Goal: Task Accomplishment & Management: Use online tool/utility

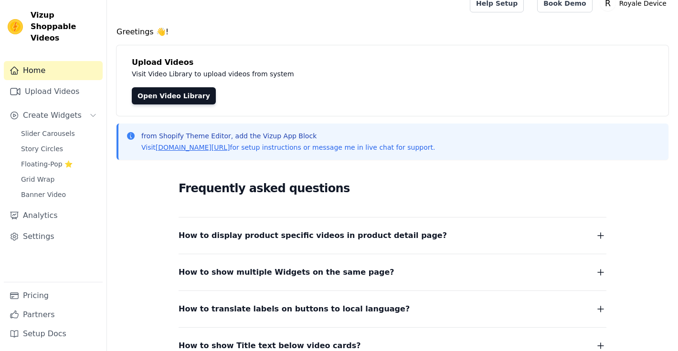
scroll to position [11, 0]
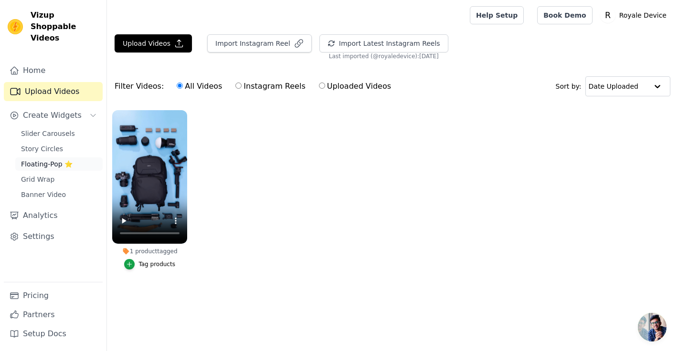
click at [49, 159] on span "Floating-Pop ⭐" at bounding box center [47, 164] width 52 height 10
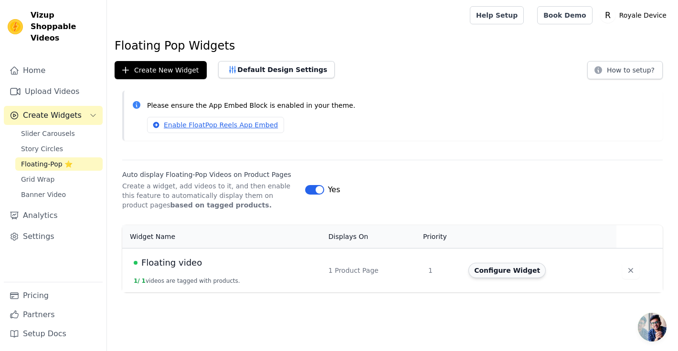
click at [484, 264] on button "Configure Widget" at bounding box center [506, 270] width 77 height 15
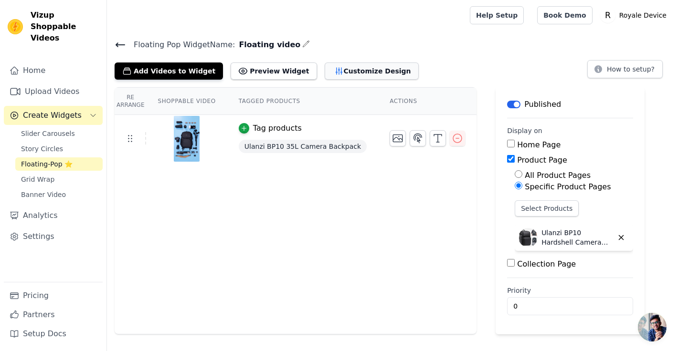
click at [325, 74] on button "Customize Design" at bounding box center [372, 71] width 94 height 17
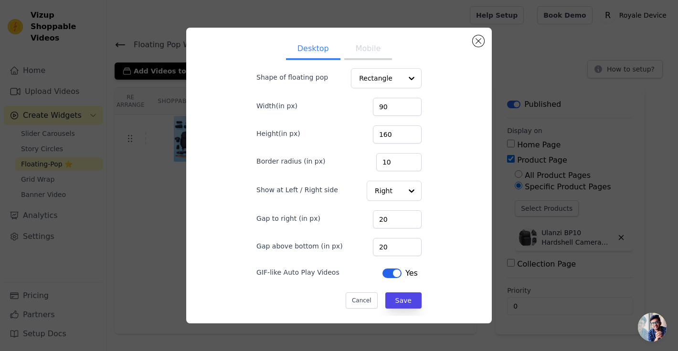
scroll to position [21, 0]
click at [368, 46] on button "Mobile" at bounding box center [368, 49] width 48 height 21
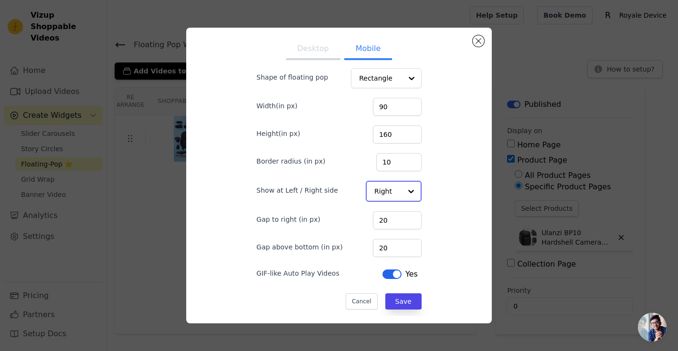
click at [399, 188] on div "Right" at bounding box center [394, 191] width 56 height 21
click at [386, 208] on div "Left" at bounding box center [393, 214] width 54 height 20
click at [388, 304] on button "Save" at bounding box center [403, 301] width 36 height 16
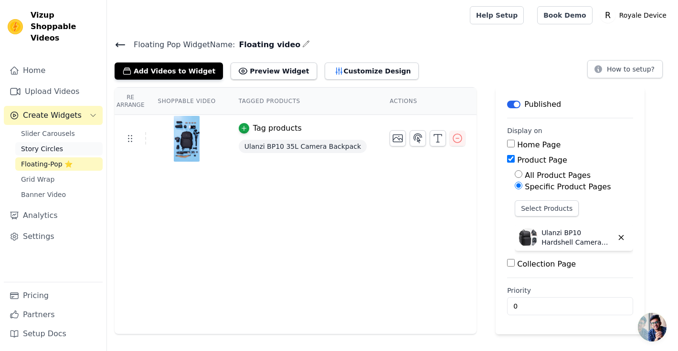
click at [73, 142] on link "Story Circles" at bounding box center [58, 148] width 87 height 13
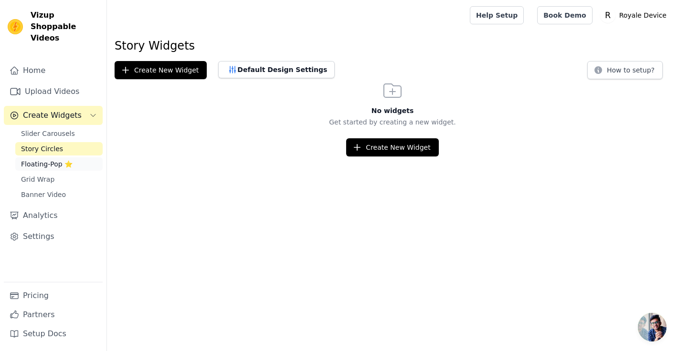
click at [67, 159] on span "Floating-Pop ⭐" at bounding box center [47, 164] width 52 height 10
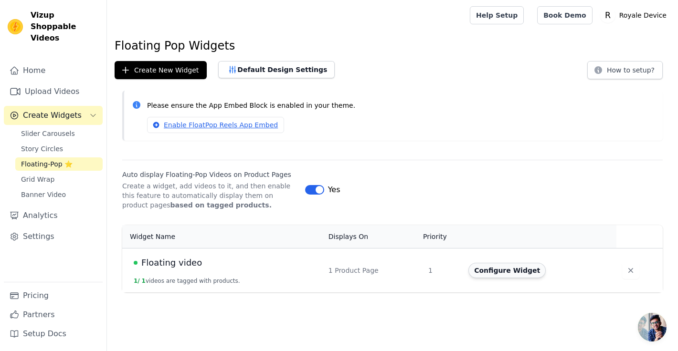
click at [508, 270] on button "Configure Widget" at bounding box center [506, 270] width 77 height 15
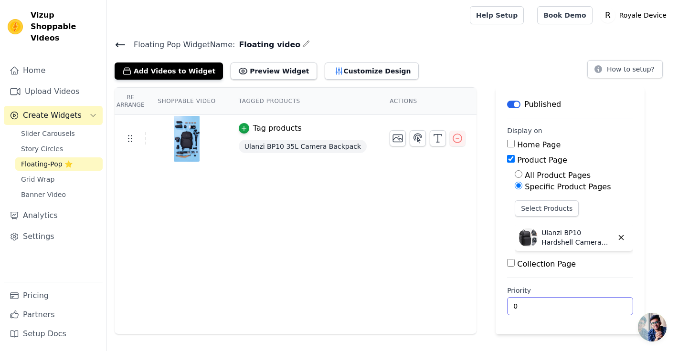
click at [539, 303] on input "0" at bounding box center [570, 306] width 126 height 18
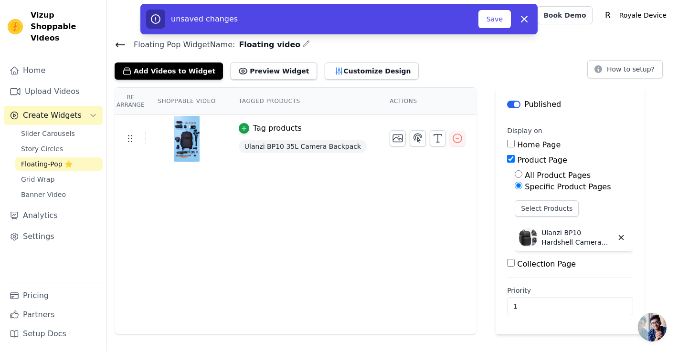
click at [386, 209] on div "Re Arrange Shoppable Video Tagged Products Actions Tag products Ulanzi BP10 35L…" at bounding box center [296, 210] width 362 height 247
click at [527, 19] on icon "button" at bounding box center [523, 18] width 11 height 11
type input "0"
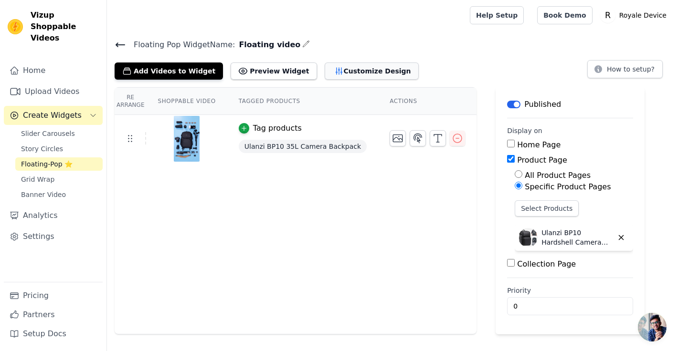
click at [332, 72] on button "Customize Design" at bounding box center [372, 71] width 94 height 17
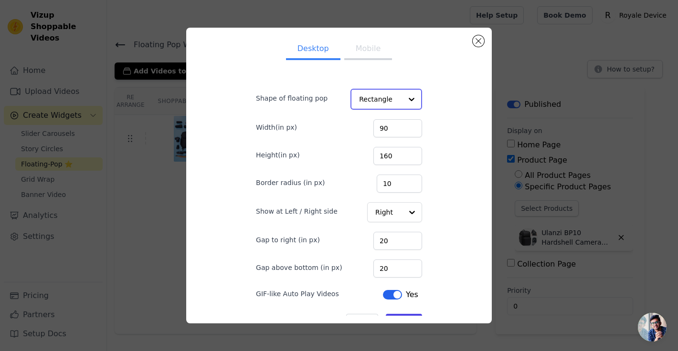
click at [371, 92] on input "Shape of floating pop" at bounding box center [380, 99] width 43 height 19
click at [289, 142] on form "Shape of floating pop Rectangle Width(in px) 90 Height(in px) 160 Border radius…" at bounding box center [339, 204] width 180 height 265
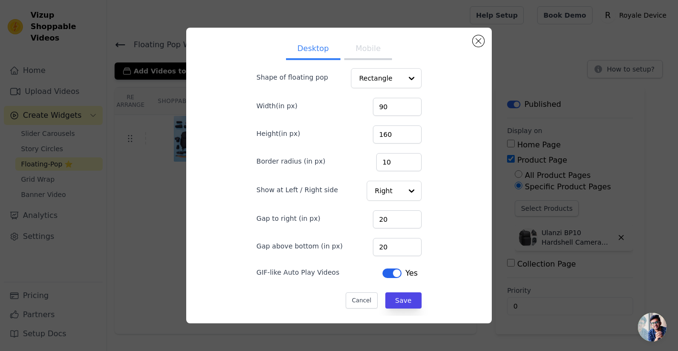
scroll to position [21, 0]
click at [392, 275] on button "Label" at bounding box center [391, 274] width 19 height 10
click at [392, 275] on button "Label" at bounding box center [393, 274] width 19 height 10
click at [392, 275] on button "Label" at bounding box center [391, 274] width 19 height 10
click at [482, 44] on button "Close modal" at bounding box center [478, 40] width 11 height 11
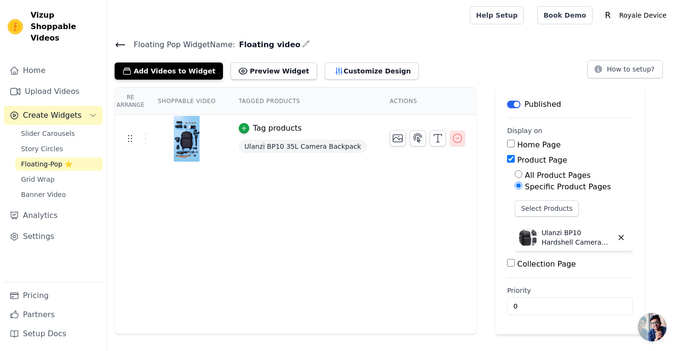
click at [453, 143] on icon "button" at bounding box center [457, 138] width 11 height 11
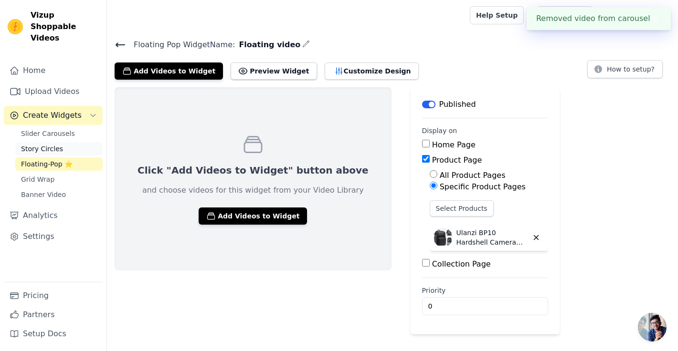
click at [85, 142] on link "Story Circles" at bounding box center [58, 148] width 87 height 13
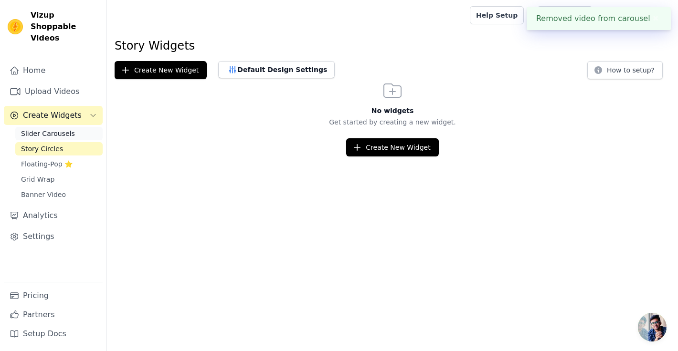
click at [62, 129] on span "Slider Carousels" at bounding box center [48, 134] width 54 height 10
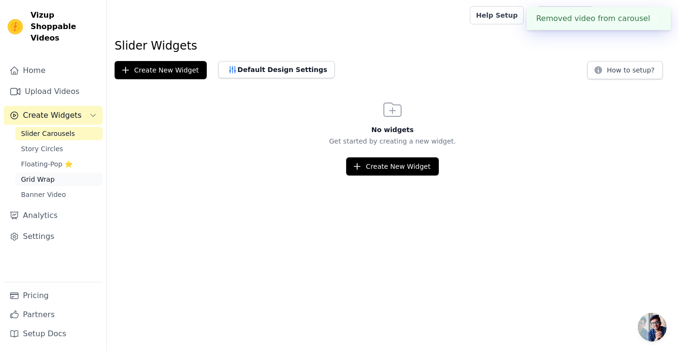
click at [44, 175] on span "Grid Wrap" at bounding box center [37, 180] width 33 height 10
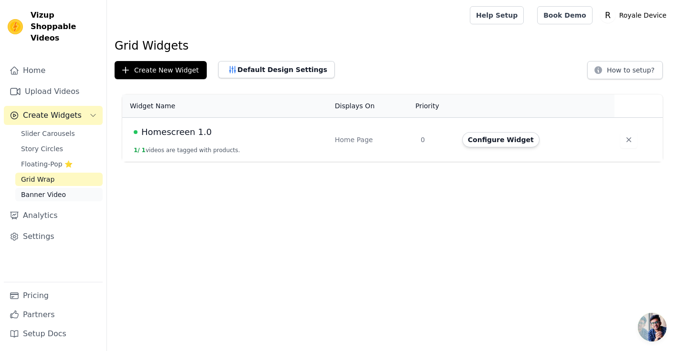
click at [45, 190] on span "Banner Video" at bounding box center [43, 195] width 45 height 10
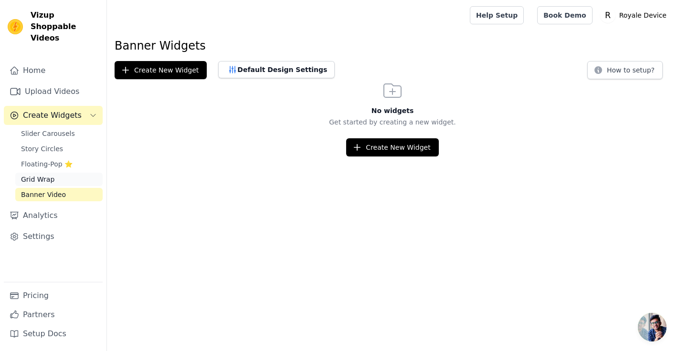
click at [55, 173] on link "Grid Wrap" at bounding box center [58, 179] width 87 height 13
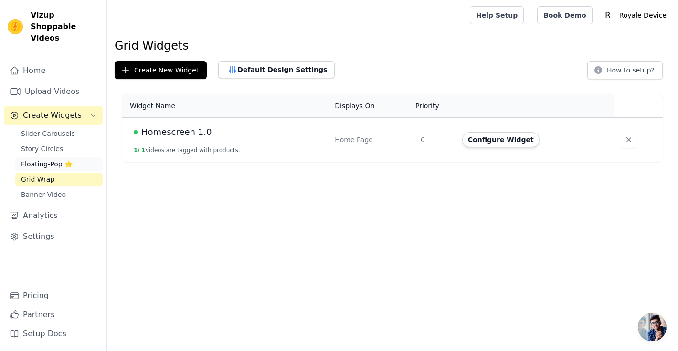
click at [67, 159] on span "Floating-Pop ⭐" at bounding box center [47, 164] width 52 height 10
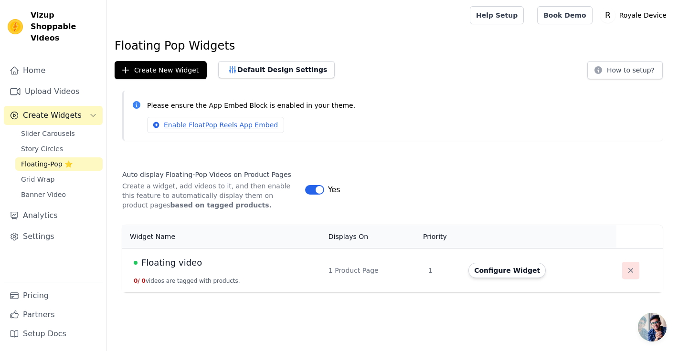
click at [628, 274] on icon "button" at bounding box center [631, 271] width 10 height 10
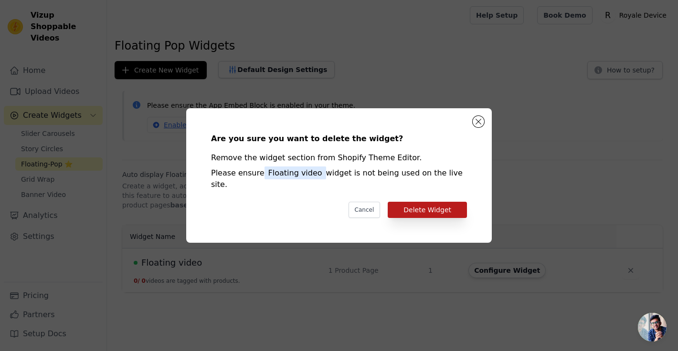
click at [423, 202] on button "Delete Widget" at bounding box center [427, 210] width 79 height 16
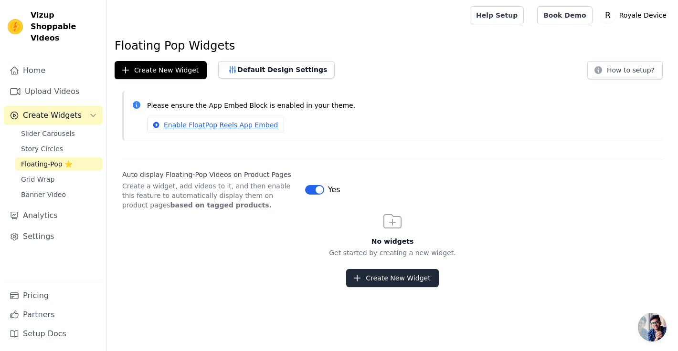
click at [369, 277] on button "Create New Widget" at bounding box center [392, 278] width 92 height 18
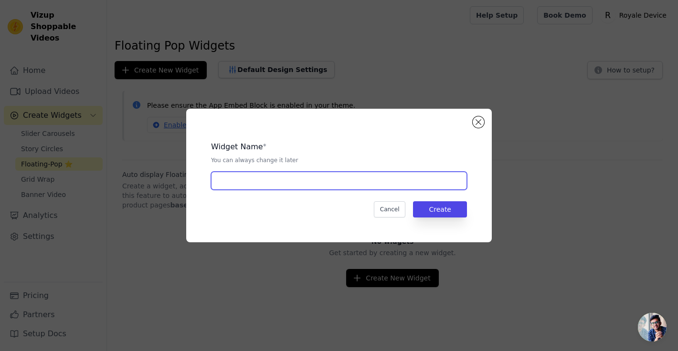
click at [325, 180] on input "text" at bounding box center [339, 181] width 256 height 18
type input "Ulanzi BP 10"
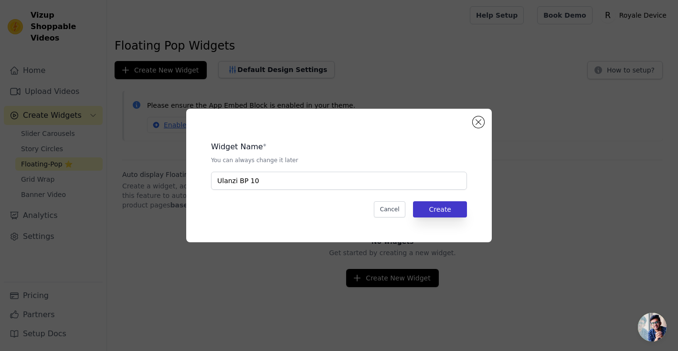
click at [430, 207] on button "Create" at bounding box center [440, 209] width 54 height 16
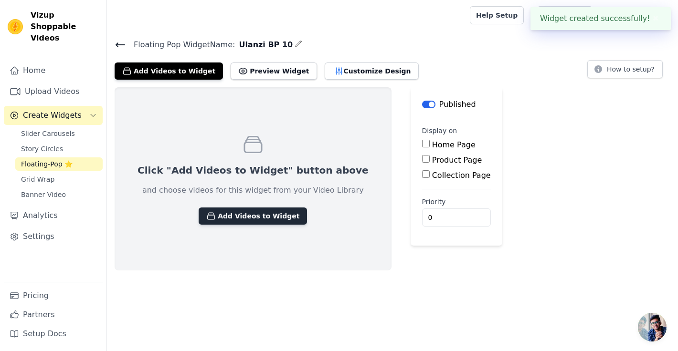
click at [246, 212] on button "Add Videos to Widget" at bounding box center [253, 216] width 108 height 17
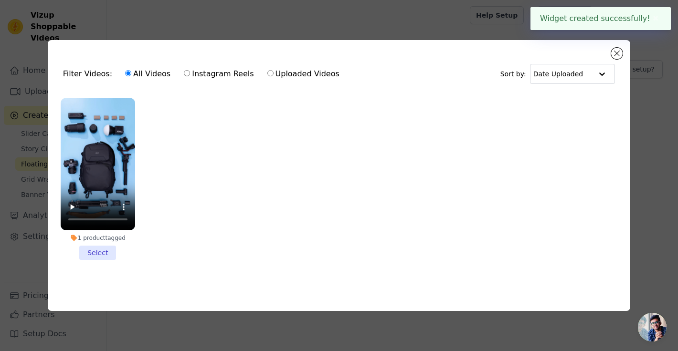
click at [96, 248] on li "1 product tagged Select" at bounding box center [98, 179] width 74 height 162
click at [0, 0] on input "1 product tagged Select" at bounding box center [0, 0] width 0 height 0
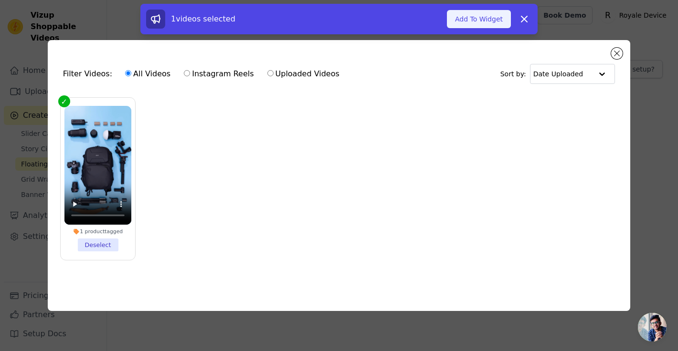
click at [469, 16] on button "Add To Widget" at bounding box center [479, 19] width 64 height 18
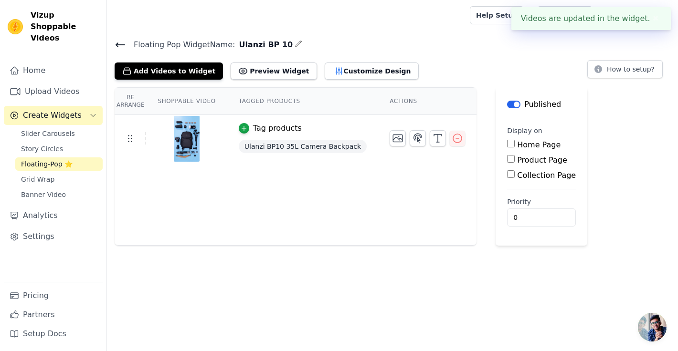
click at [507, 161] on input "Product Page" at bounding box center [511, 159] width 8 height 8
checkbox input "true"
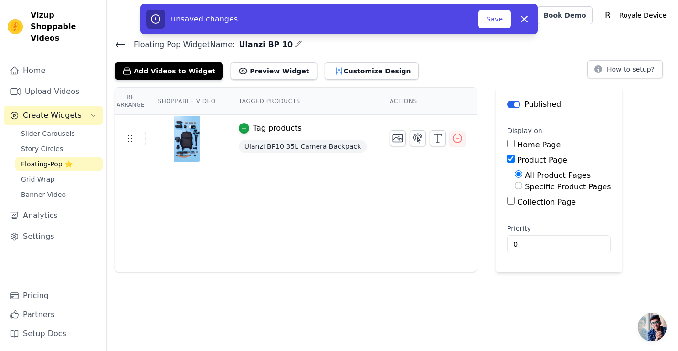
click at [515, 187] on input "Specific Product Pages" at bounding box center [519, 186] width 8 height 8
radio input "true"
click at [518, 203] on button "Select Products" at bounding box center [547, 209] width 64 height 16
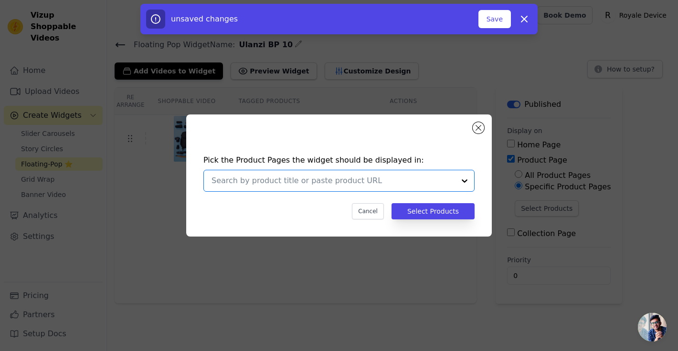
click at [406, 180] on input "text" at bounding box center [332, 180] width 243 height 11
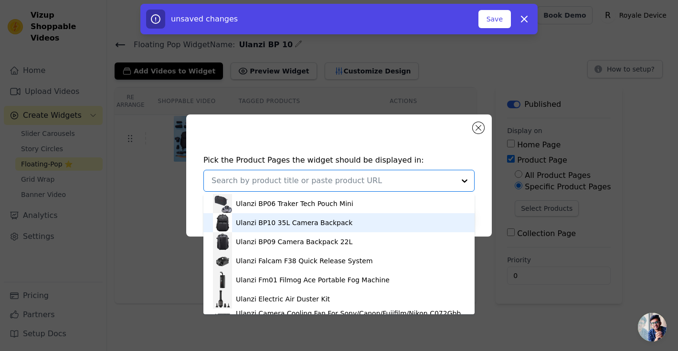
click at [342, 228] on div "Ulanzi BP10 35L Camera Backpack" at bounding box center [294, 223] width 116 height 10
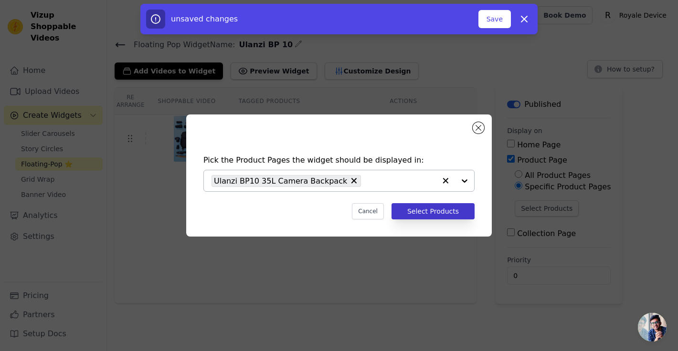
click at [438, 209] on button "Select Products" at bounding box center [432, 211] width 83 height 16
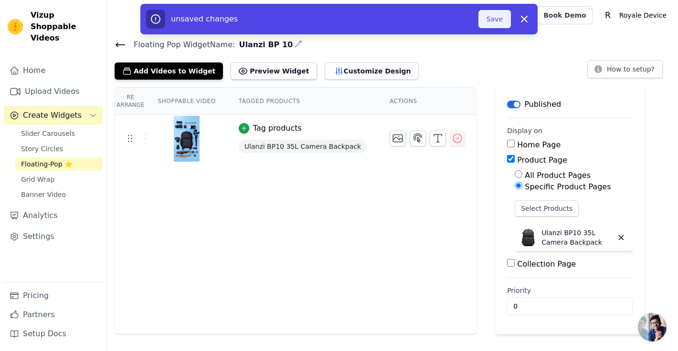
click at [496, 21] on button "Save" at bounding box center [494, 19] width 32 height 18
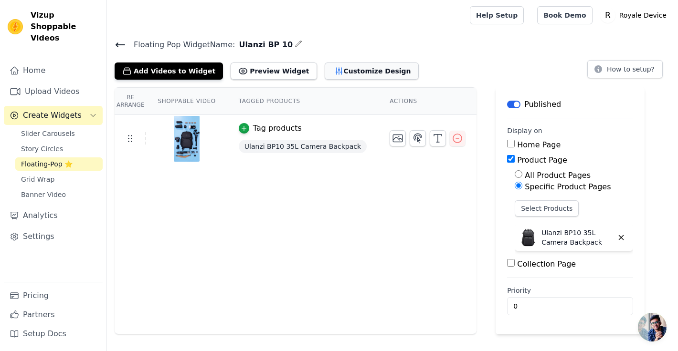
click at [342, 72] on button "Customize Design" at bounding box center [372, 71] width 94 height 17
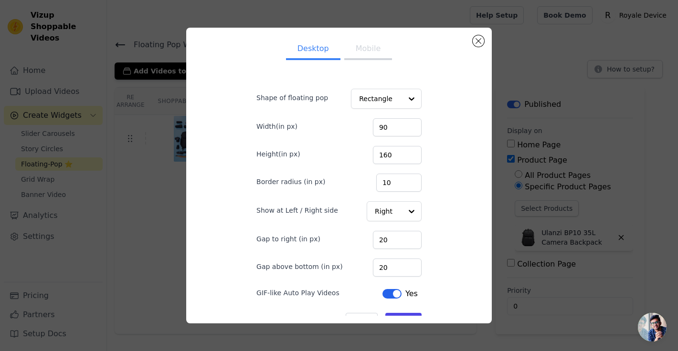
click at [360, 52] on button "Mobile" at bounding box center [368, 49] width 48 height 21
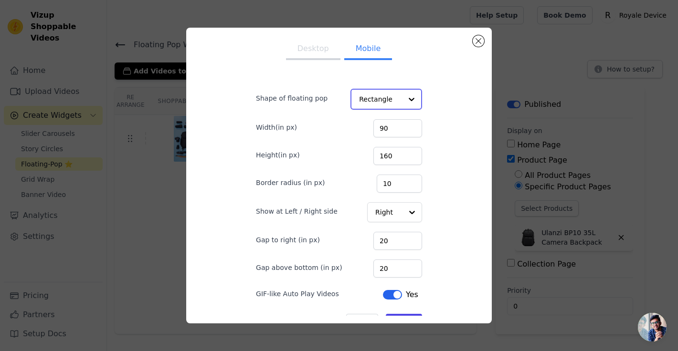
click at [383, 94] on input "Shape of floating pop" at bounding box center [380, 99] width 43 height 19
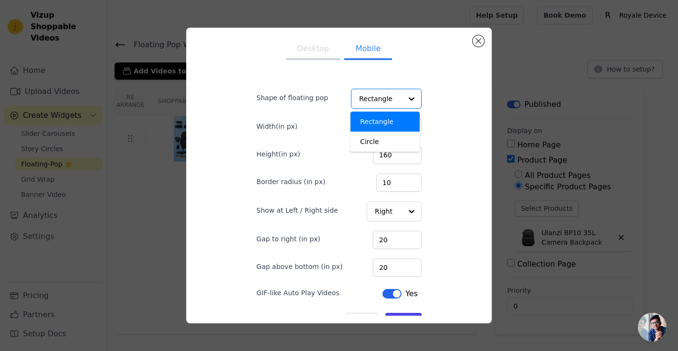
click at [425, 92] on form "Shape of floating pop Rectangle Circle Option Rectangle, selected. You are curr…" at bounding box center [339, 204] width 180 height 265
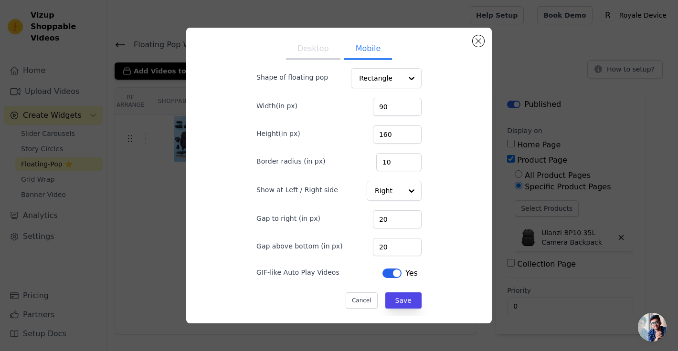
scroll to position [21, 0]
click at [368, 297] on button "Cancel" at bounding box center [362, 301] width 32 height 16
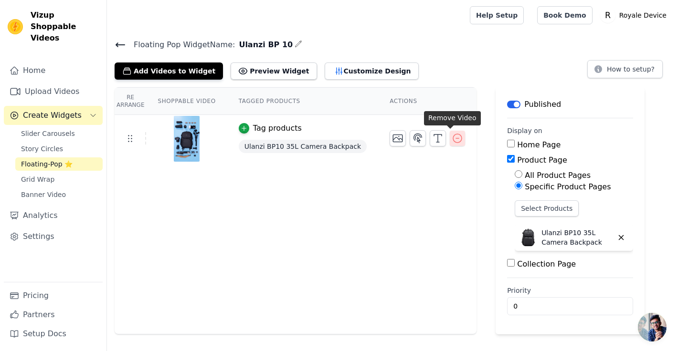
click at [452, 137] on icon "button" at bounding box center [457, 138] width 11 height 11
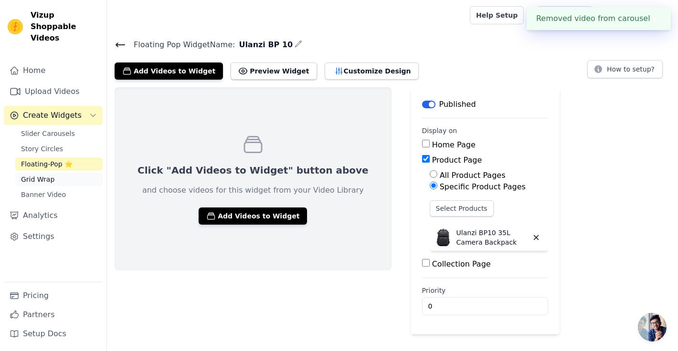
click at [31, 175] on span "Grid Wrap" at bounding box center [37, 180] width 33 height 10
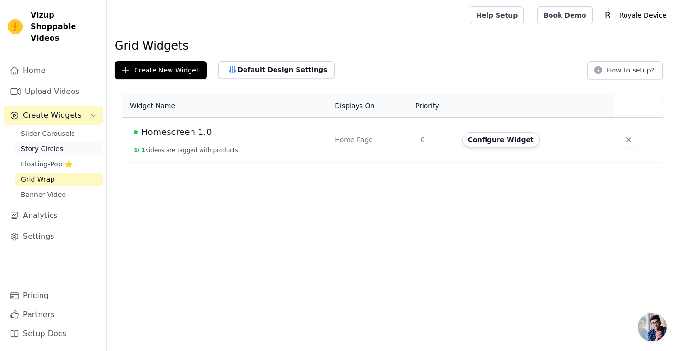
click at [53, 144] on span "Story Circles" at bounding box center [42, 149] width 42 height 10
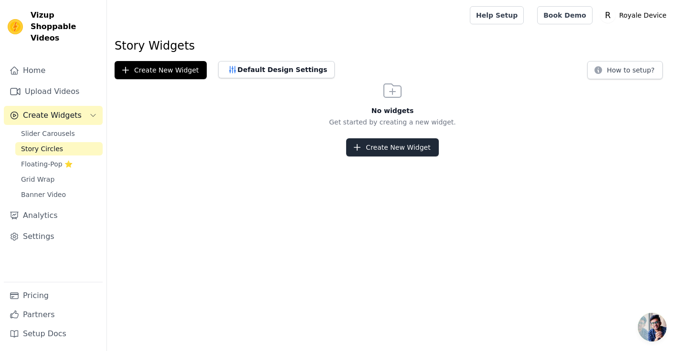
click at [368, 143] on button "Create New Widget" at bounding box center [392, 147] width 92 height 18
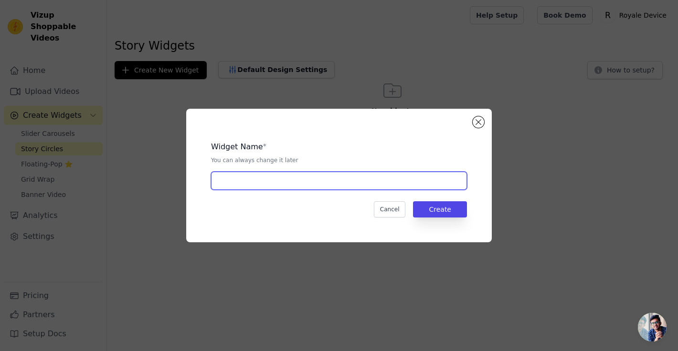
click at [317, 178] on input "text" at bounding box center [339, 181] width 256 height 18
type input "test"
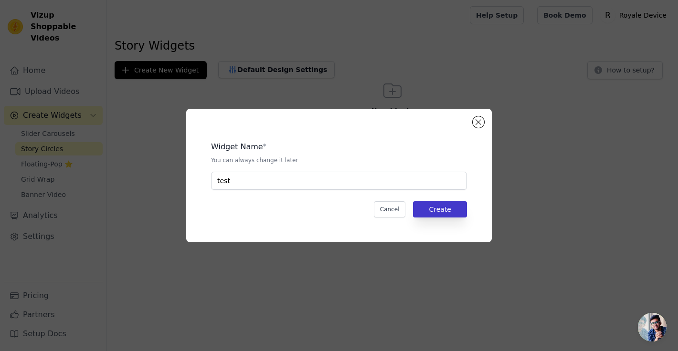
click at [449, 217] on button "Create" at bounding box center [440, 209] width 54 height 16
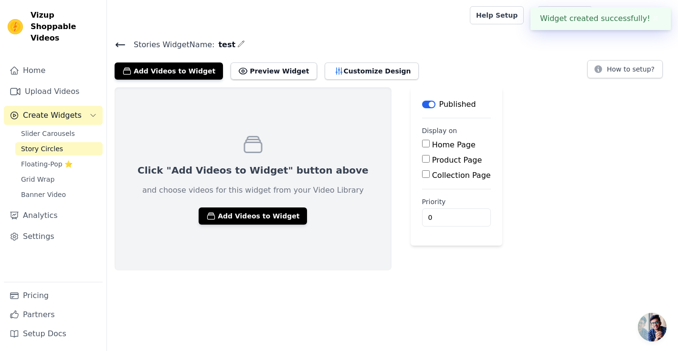
click at [234, 202] on div "Click "Add Videos to Widget" button above and choose videos for this widget fro…" at bounding box center [253, 178] width 277 height 183
click at [233, 215] on button "Add Videos to Widget" at bounding box center [253, 216] width 108 height 17
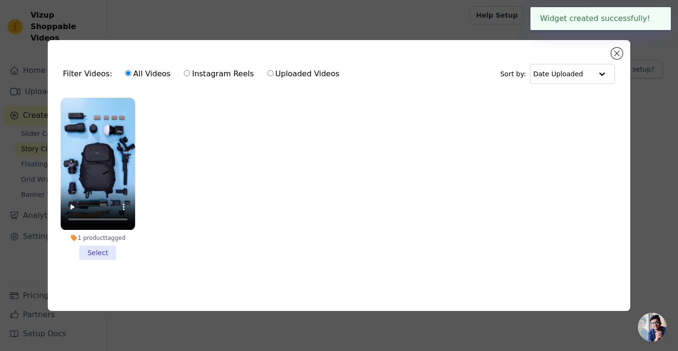
click at [93, 247] on li "1 product tagged Select" at bounding box center [98, 179] width 74 height 162
click at [0, 0] on input "1 product tagged Select" at bounding box center [0, 0] width 0 height 0
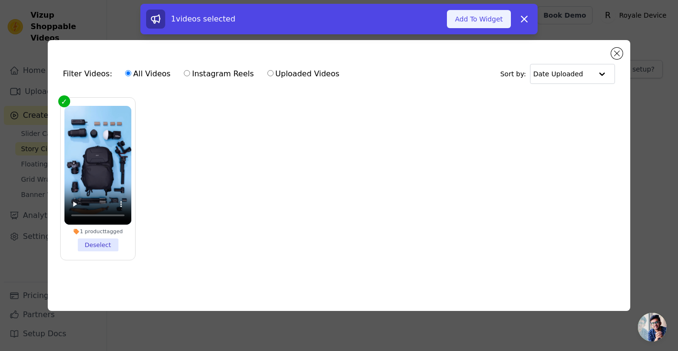
click at [468, 13] on button "Add To Widget" at bounding box center [479, 19] width 64 height 18
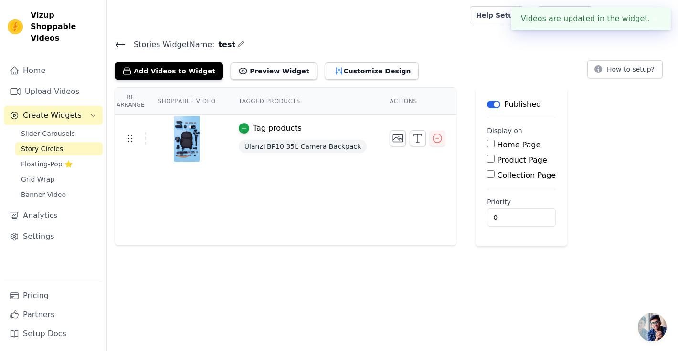
click at [499, 162] on label "Product Page" at bounding box center [522, 160] width 50 height 9
click at [495, 162] on input "Product Page" at bounding box center [491, 159] width 8 height 8
checkbox input "true"
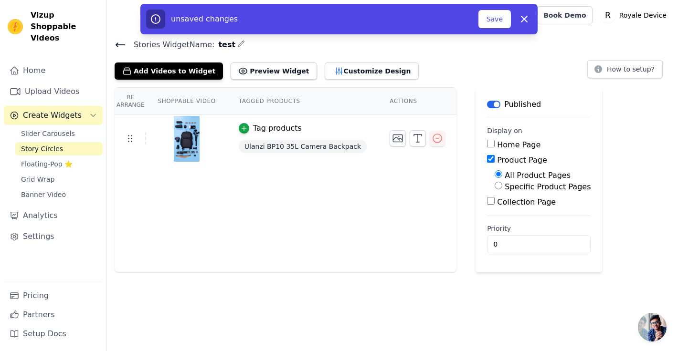
click at [495, 184] on input "Specific Product Pages" at bounding box center [499, 186] width 8 height 8
radio input "true"
click at [494, 193] on div "All Product Pages Specific Product Pages Select Products" at bounding box center [539, 197] width 104 height 54
click at [495, 209] on button "Select Products" at bounding box center [527, 209] width 64 height 16
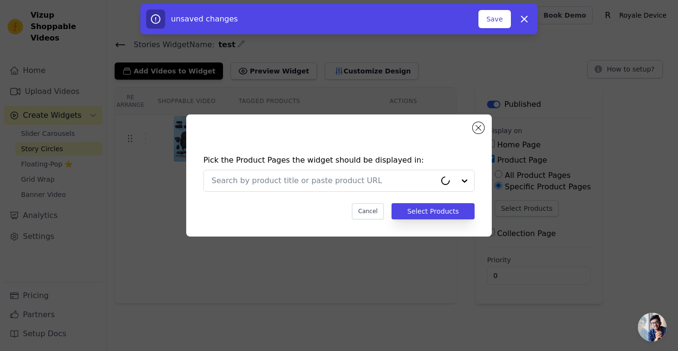
click at [344, 201] on div "Pick the Product Pages the widget should be displayed in: Cancel Select Products" at bounding box center [339, 187] width 290 height 84
click at [302, 186] on input "text" at bounding box center [332, 180] width 243 height 11
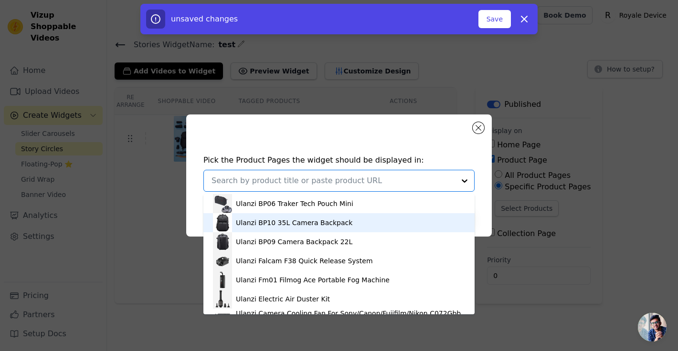
click at [270, 228] on div "Ulanzi BP10 35L Camera Backpack" at bounding box center [294, 223] width 116 height 10
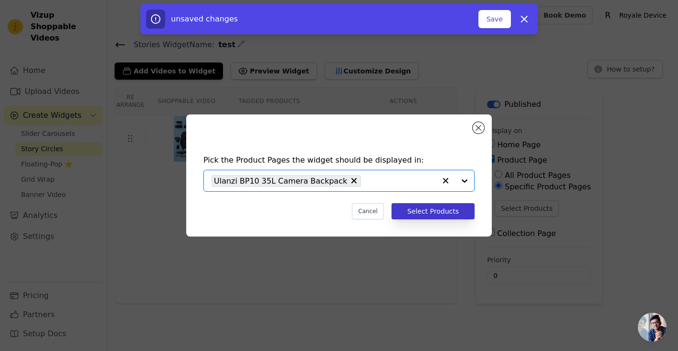
click at [408, 210] on button "Select Products" at bounding box center [432, 211] width 83 height 16
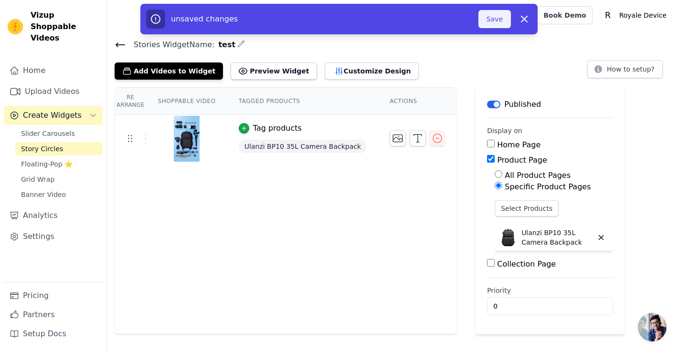
click at [486, 21] on button "Save" at bounding box center [494, 19] width 32 height 18
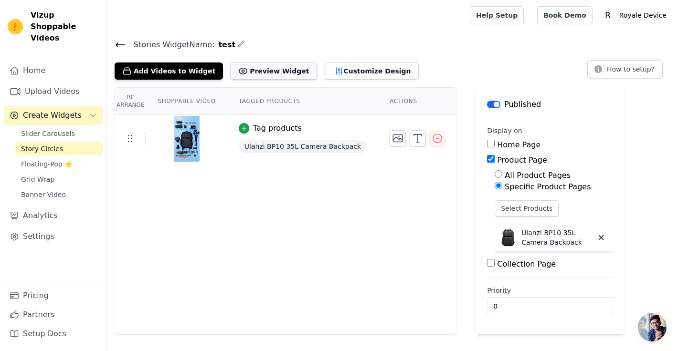
click at [282, 73] on button "Preview Widget" at bounding box center [274, 71] width 86 height 17
click at [433, 138] on icon "button" at bounding box center [437, 138] width 11 height 11
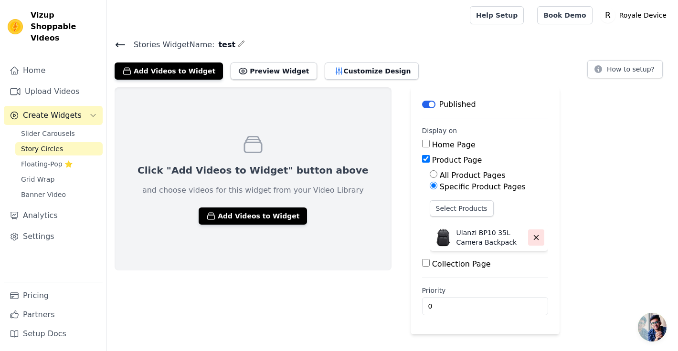
click at [532, 234] on icon "button" at bounding box center [536, 237] width 9 height 9
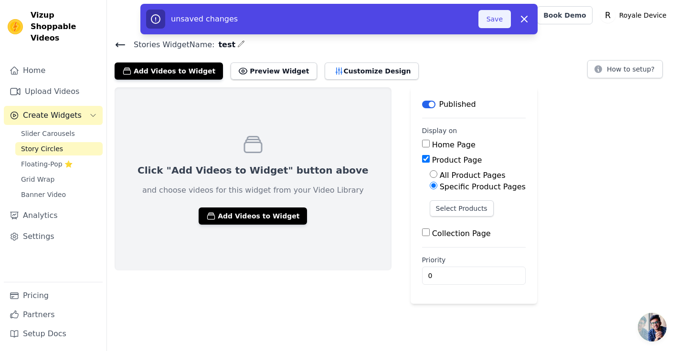
click at [486, 15] on button "Save" at bounding box center [494, 19] width 32 height 18
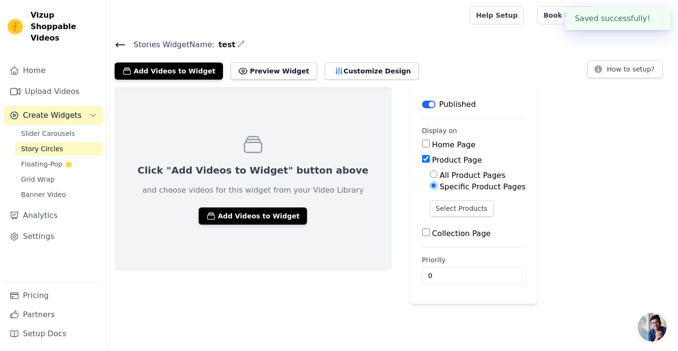
click at [60, 144] on span "Story Circles" at bounding box center [42, 149] width 42 height 10
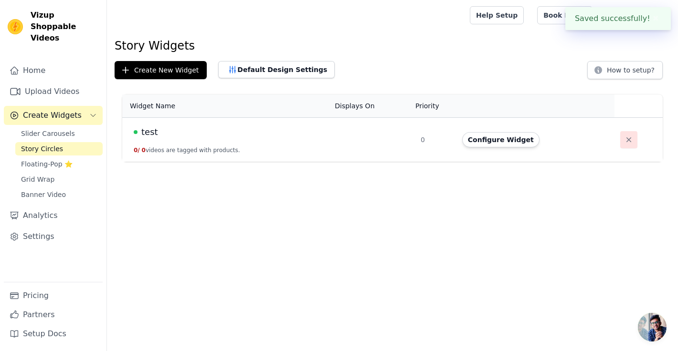
click at [620, 140] on button "button" at bounding box center [628, 139] width 17 height 17
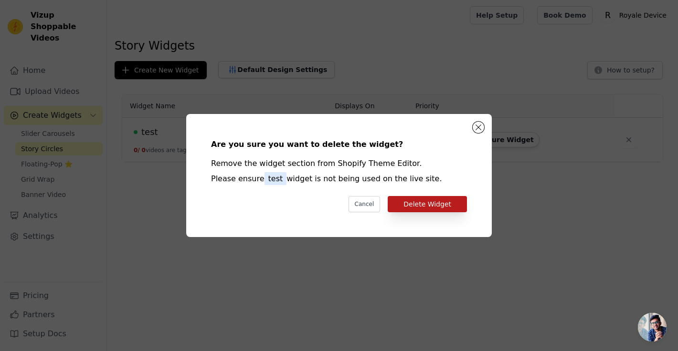
click at [410, 207] on button "Delete Widget" at bounding box center [427, 204] width 79 height 16
